Goal: Check status: Check status

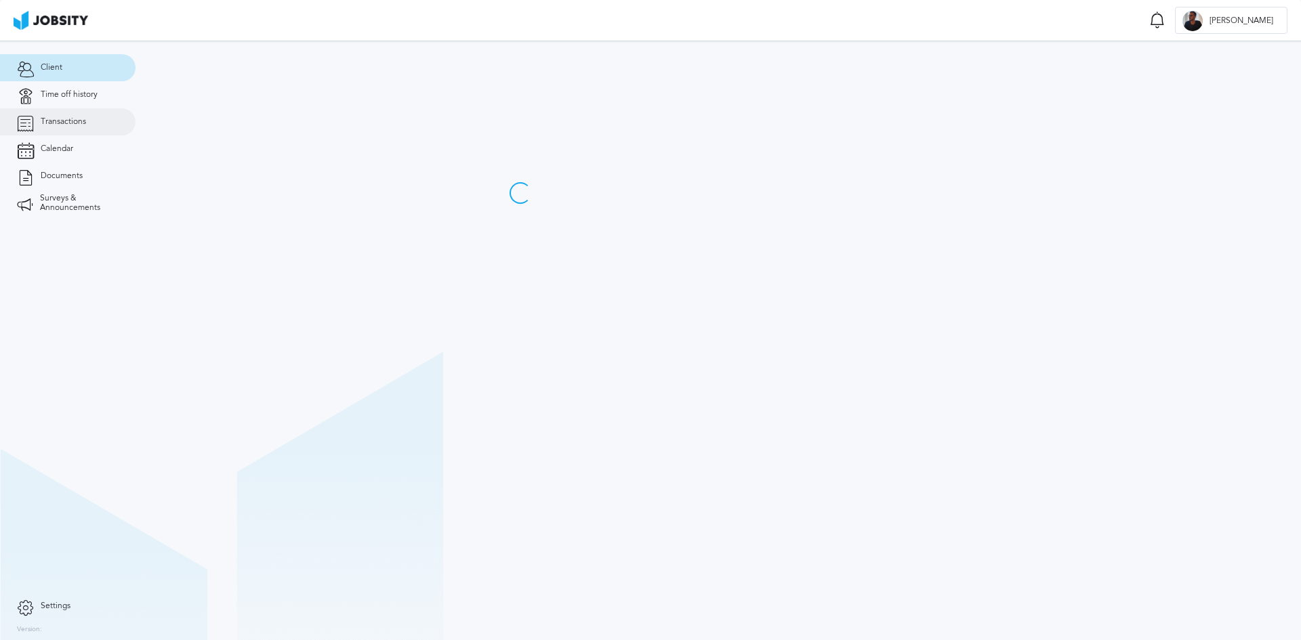
click at [55, 123] on span "Transactions" at bounding box center [63, 121] width 45 height 9
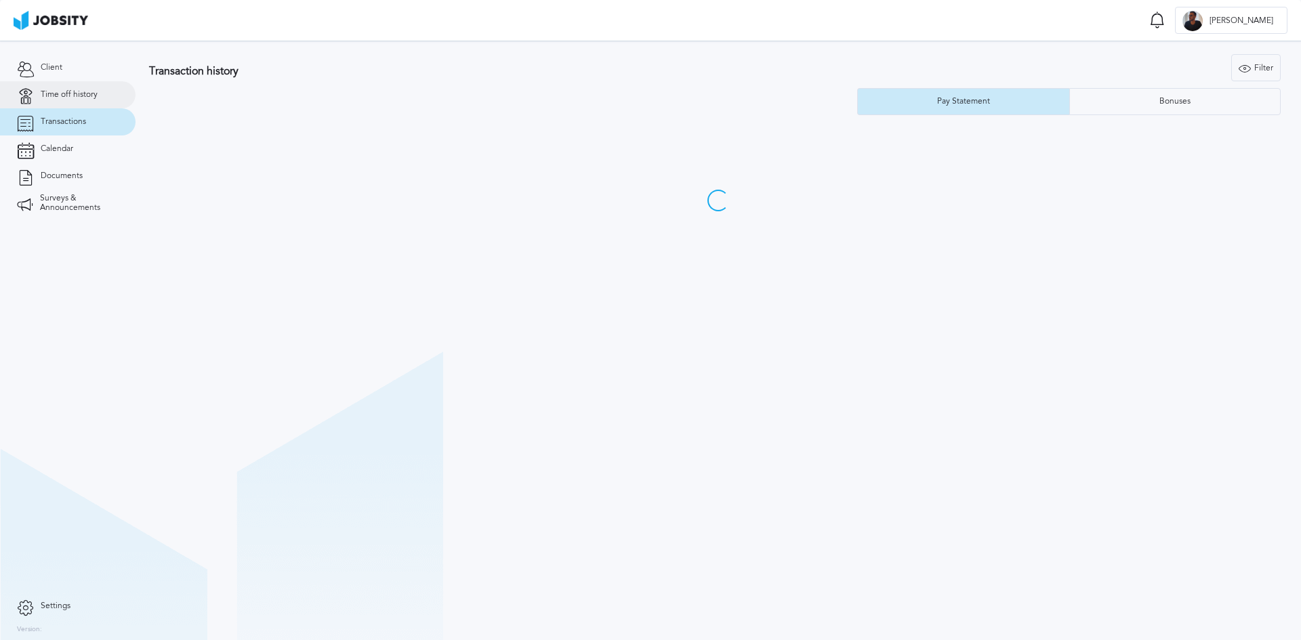
click at [72, 100] on link "Time off history" at bounding box center [67, 94] width 135 height 27
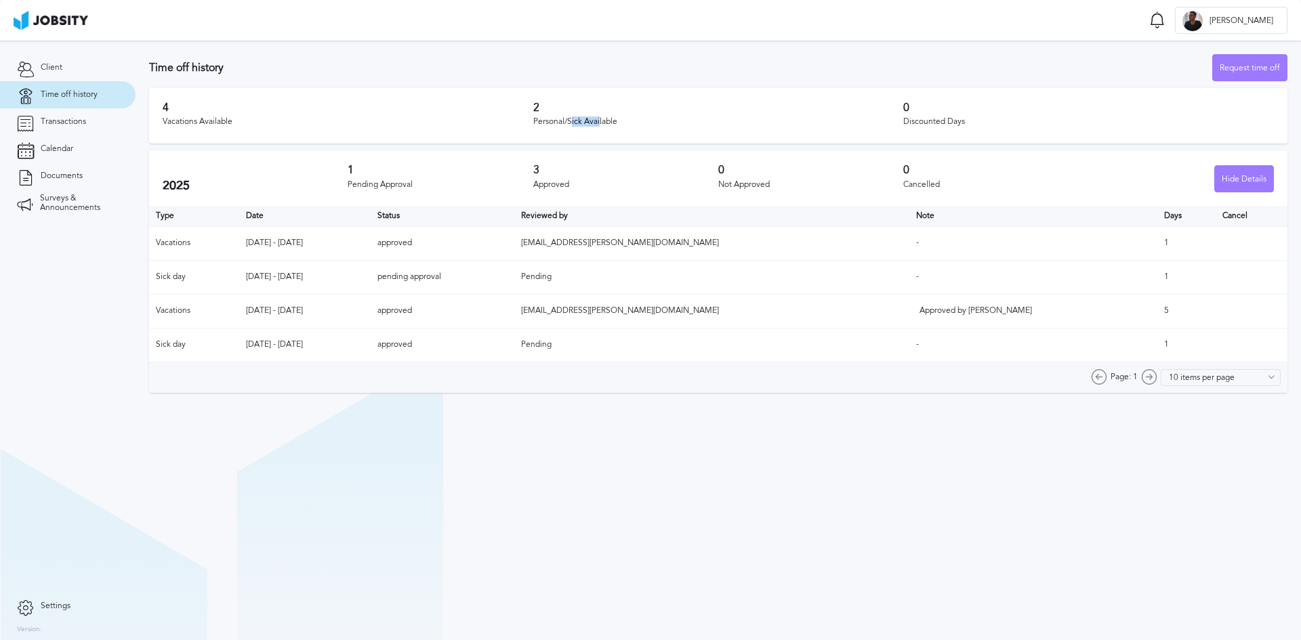
drag, startPoint x: 570, startPoint y: 118, endPoint x: 599, endPoint y: 117, distance: 29.1
click at [599, 117] on div "Personal/Sick Available" at bounding box center [718, 121] width 371 height 9
click at [552, 132] on div "4 Vacations Available 2 Personal/Sick Available 0 Discounted Days" at bounding box center [718, 116] width 1138 height 56
drag, startPoint x: 564, startPoint y: 122, endPoint x: 583, endPoint y: 122, distance: 18.3
click at [583, 122] on div "Personal/Sick Available" at bounding box center [718, 121] width 371 height 9
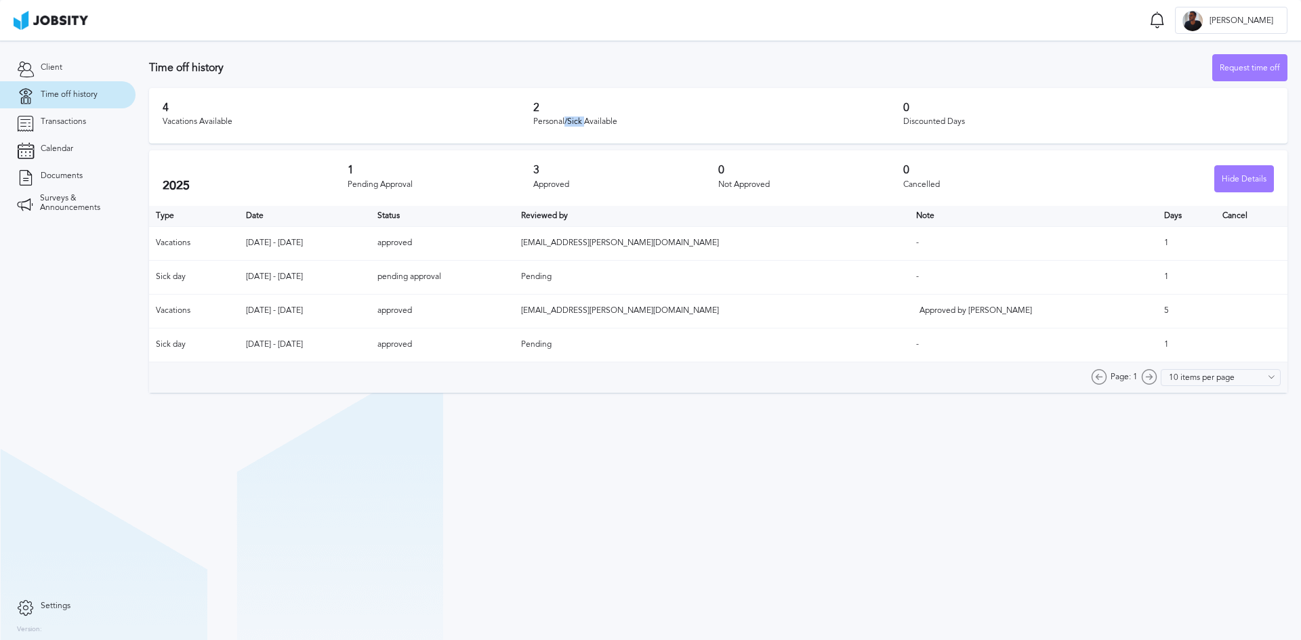
copy div "/Sick"
